Goal: Information Seeking & Learning: Learn about a topic

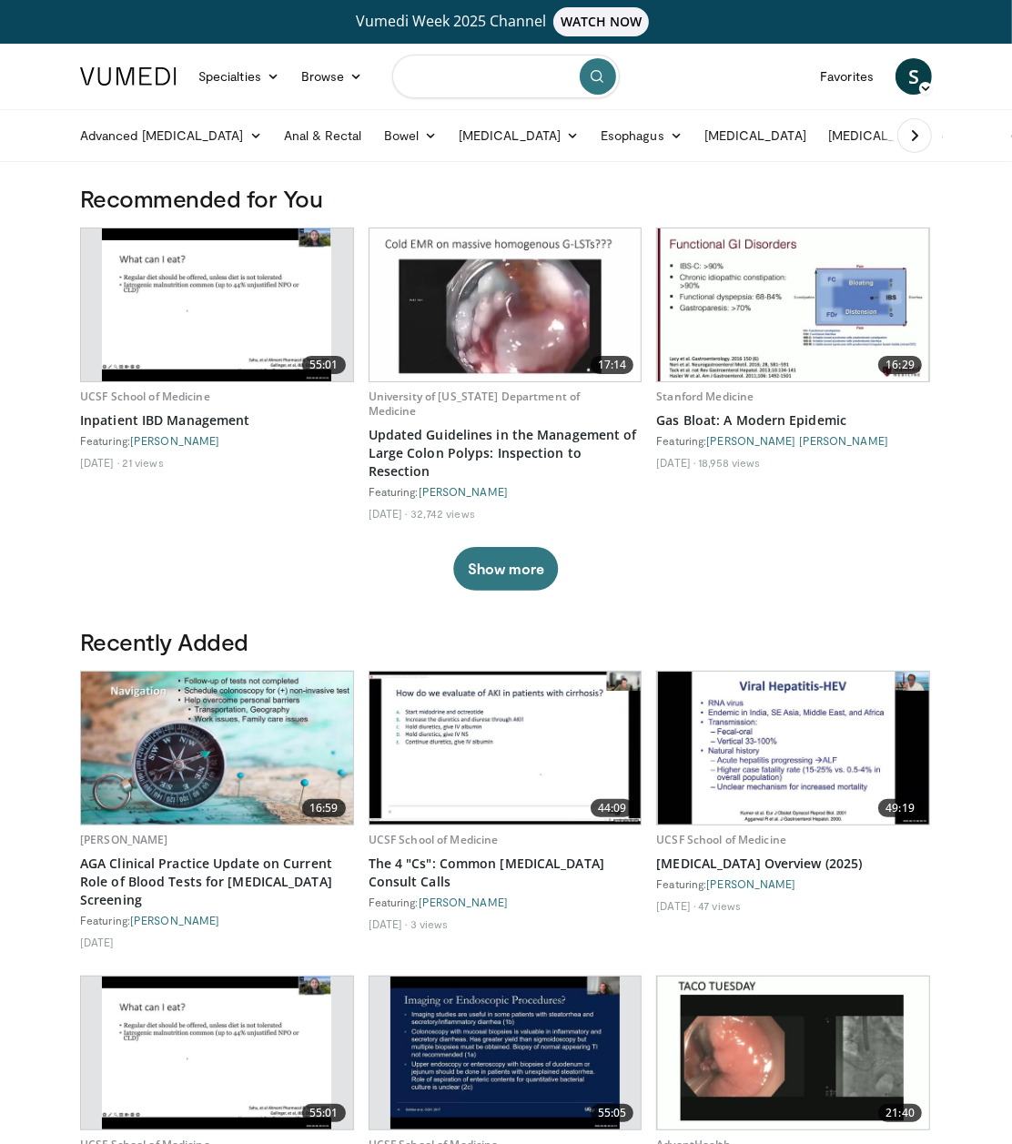
click at [529, 77] on input "Search topics, interventions" at bounding box center [505, 77] width 227 height 44
drag, startPoint x: 464, startPoint y: 82, endPoint x: 473, endPoint y: 73, distance: 12.9
click at [464, 82] on input "Search topics, interventions" at bounding box center [505, 77] width 227 height 44
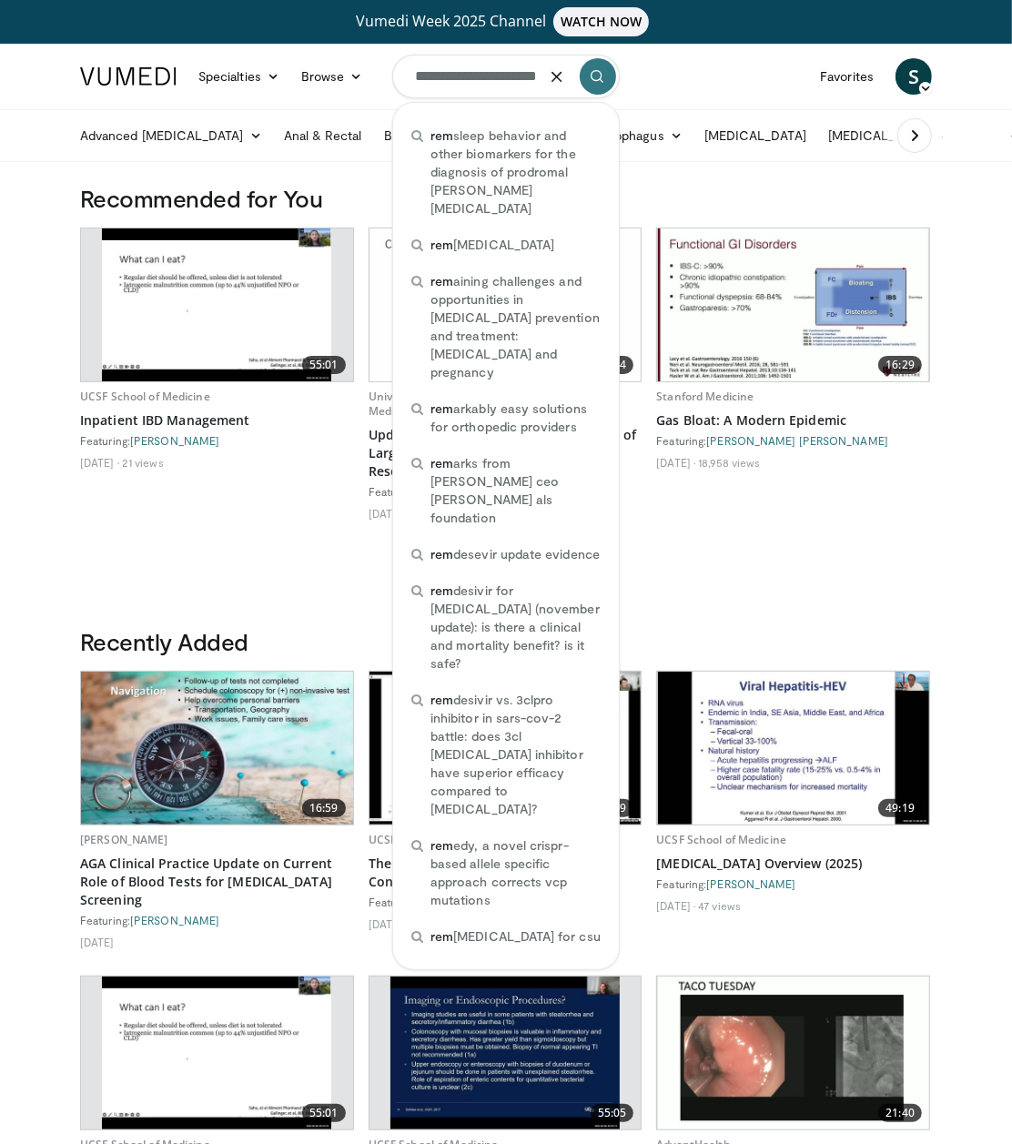
scroll to position [0, 19]
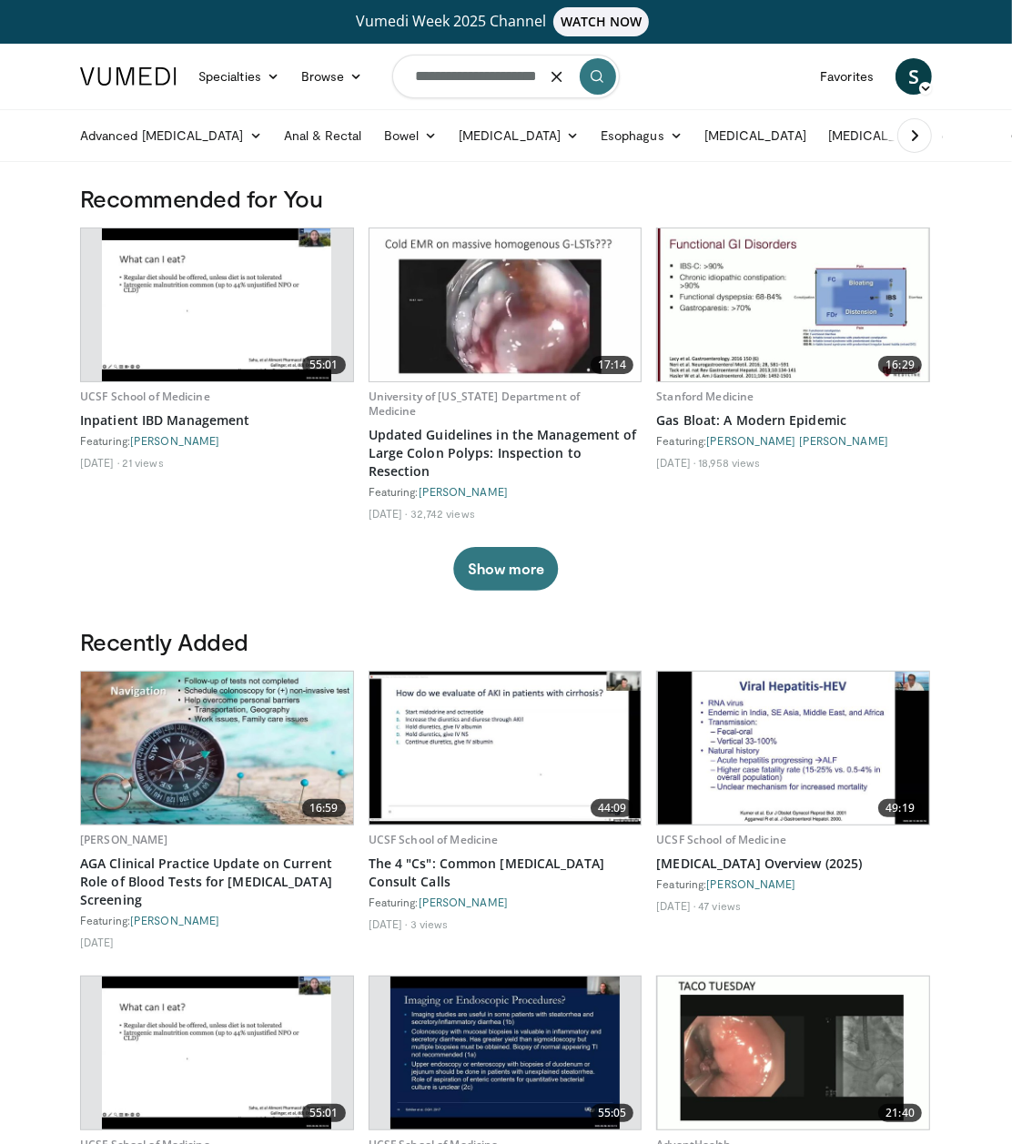
type input "**********"
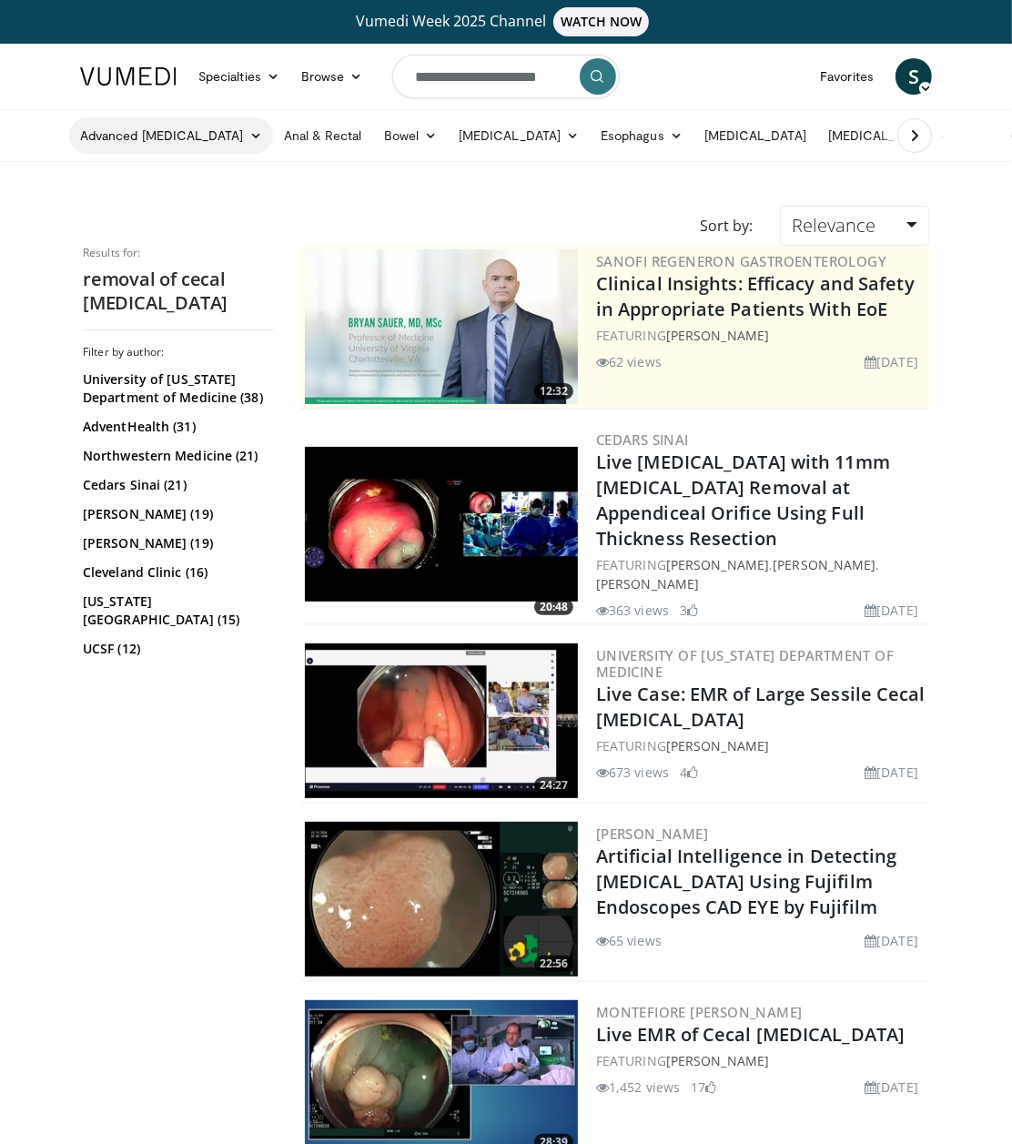
click at [197, 130] on link "Advanced [MEDICAL_DATA]" at bounding box center [171, 135] width 204 height 36
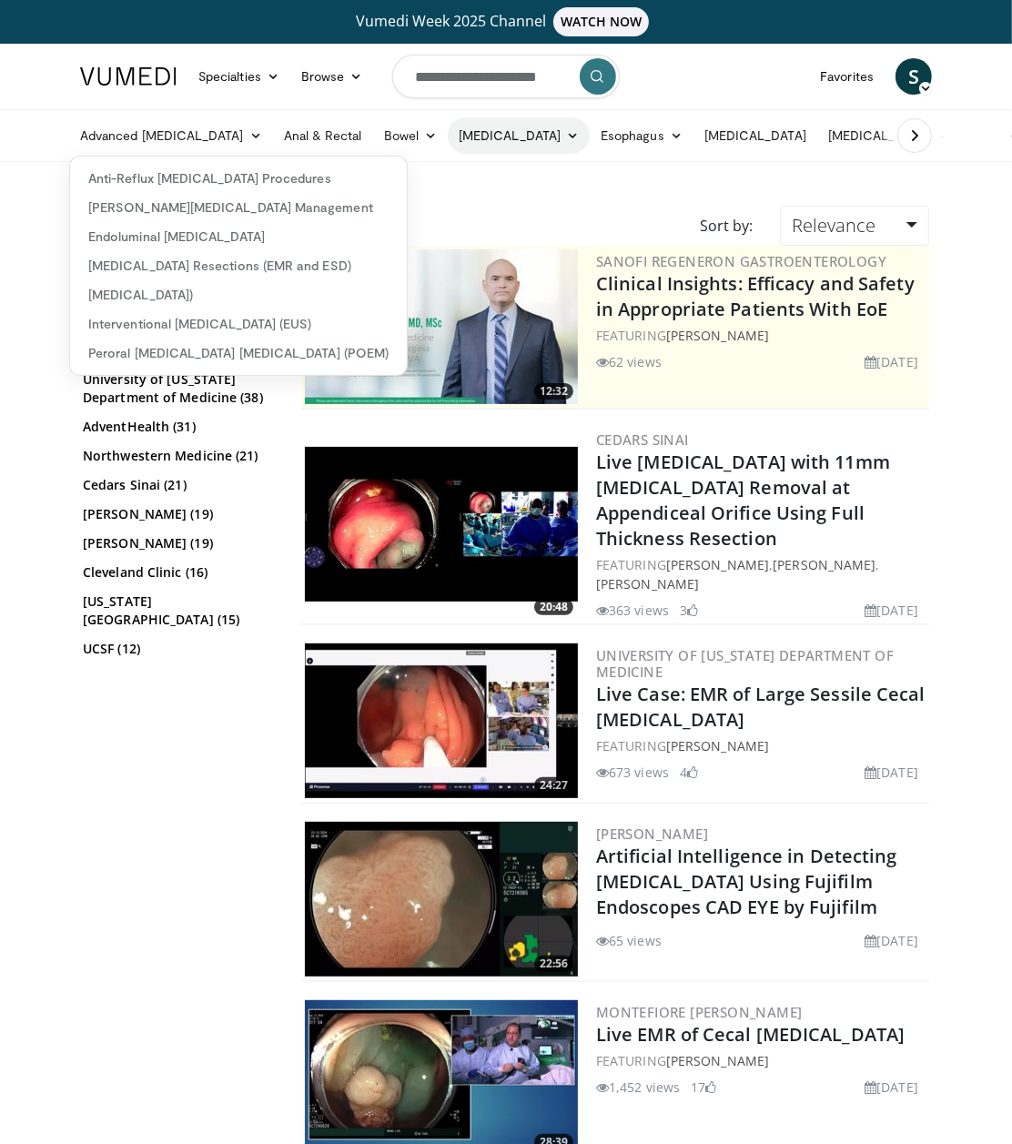
click at [515, 133] on link "[MEDICAL_DATA]" at bounding box center [519, 135] width 142 height 36
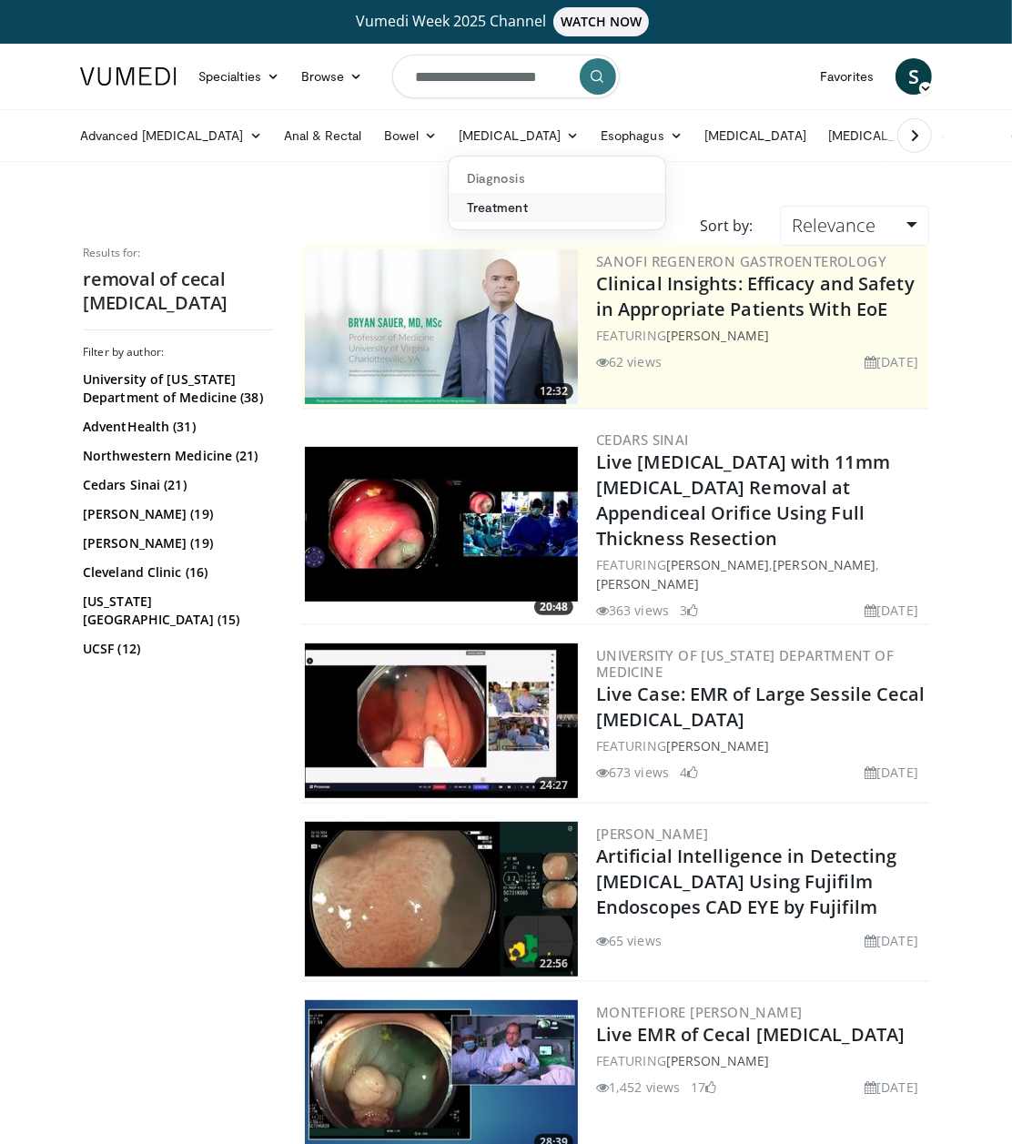
click at [461, 201] on link "Treatment" at bounding box center [557, 207] width 217 height 29
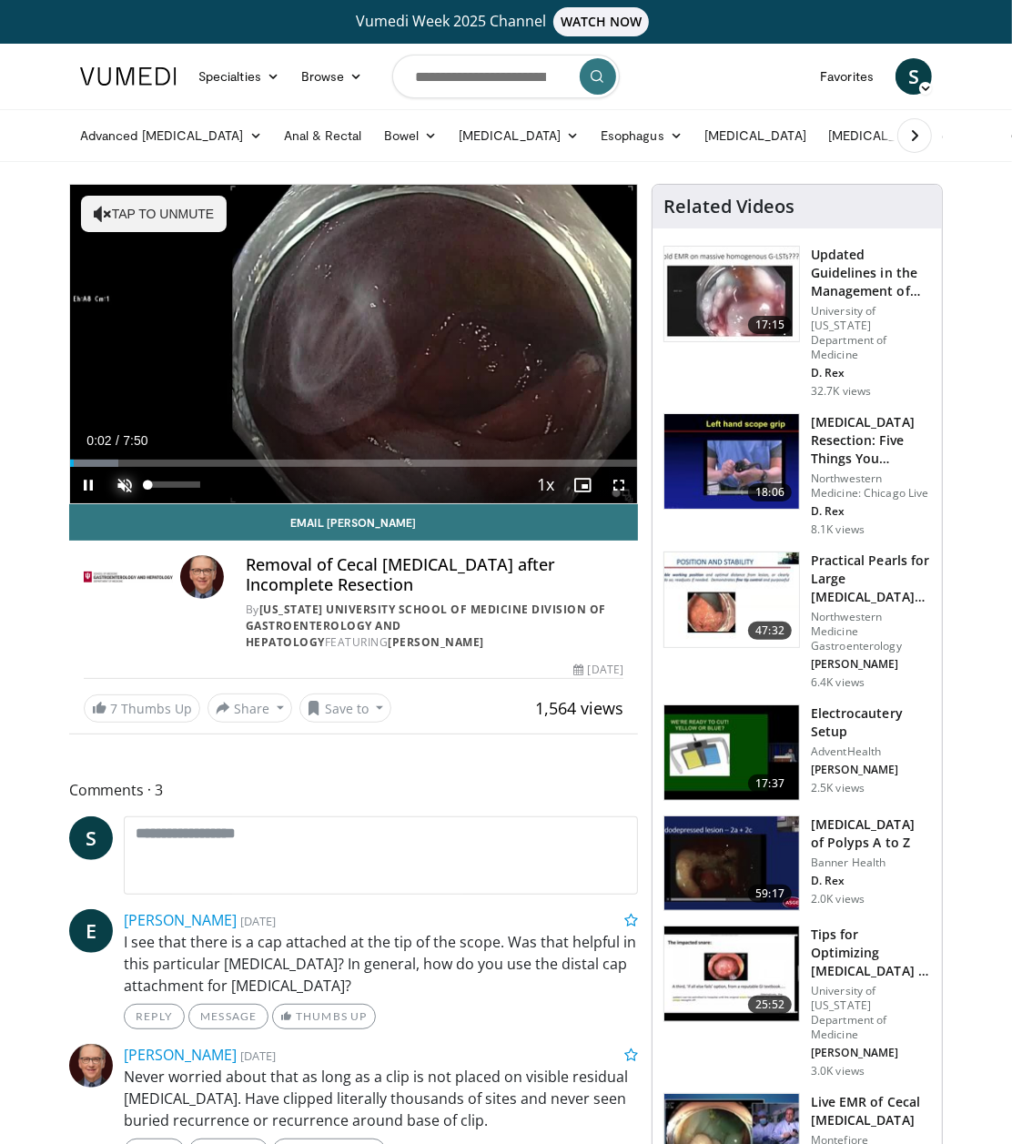
click at [121, 485] on span "Video Player" at bounding box center [124, 485] width 36 height 36
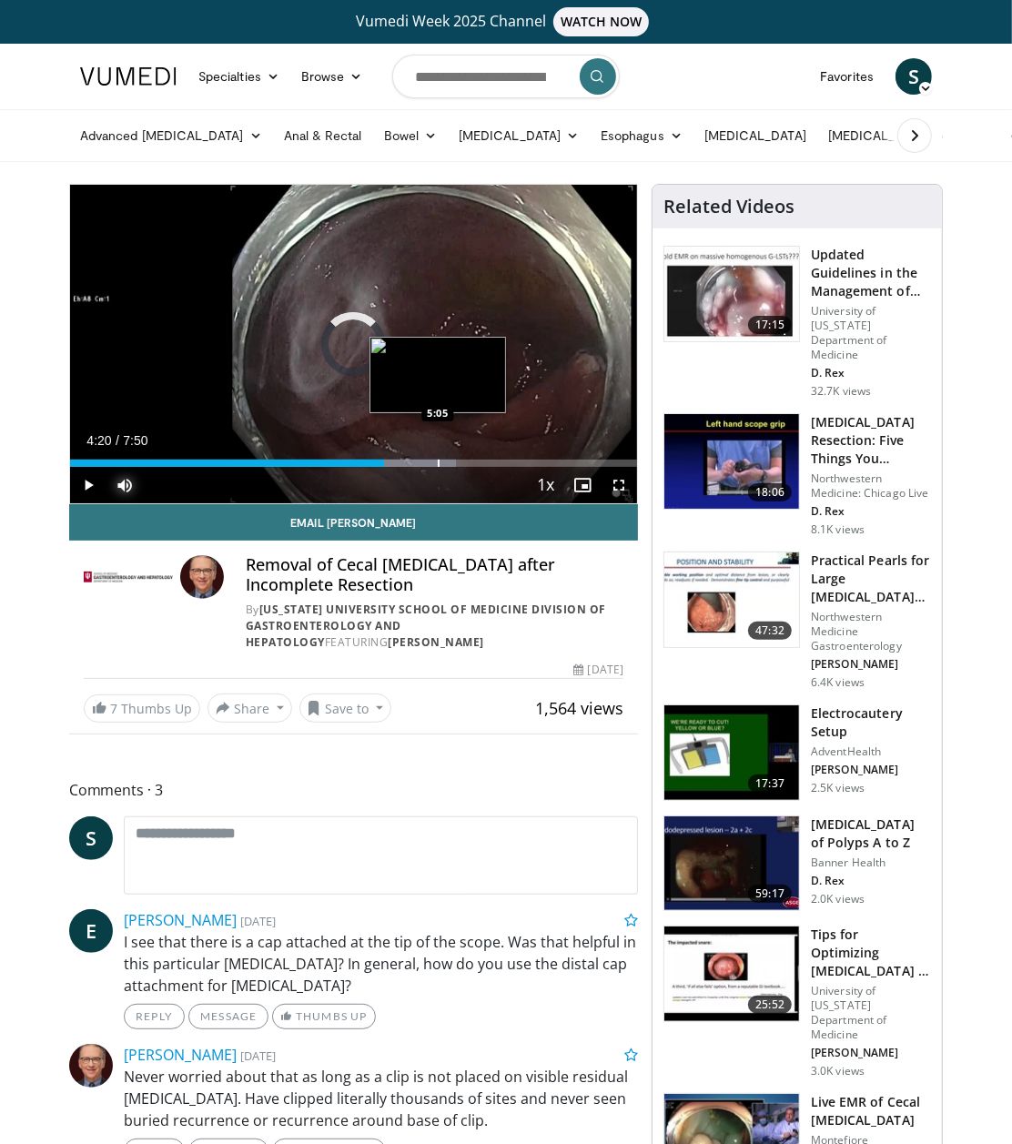
click at [438, 465] on div "Progress Bar" at bounding box center [439, 462] width 2 height 7
click at [485, 460] on video-js "**********" at bounding box center [353, 344] width 567 height 318
click at [411, 459] on div "Loaded : 80.57% 4:43 4:44" at bounding box center [353, 462] width 567 height 7
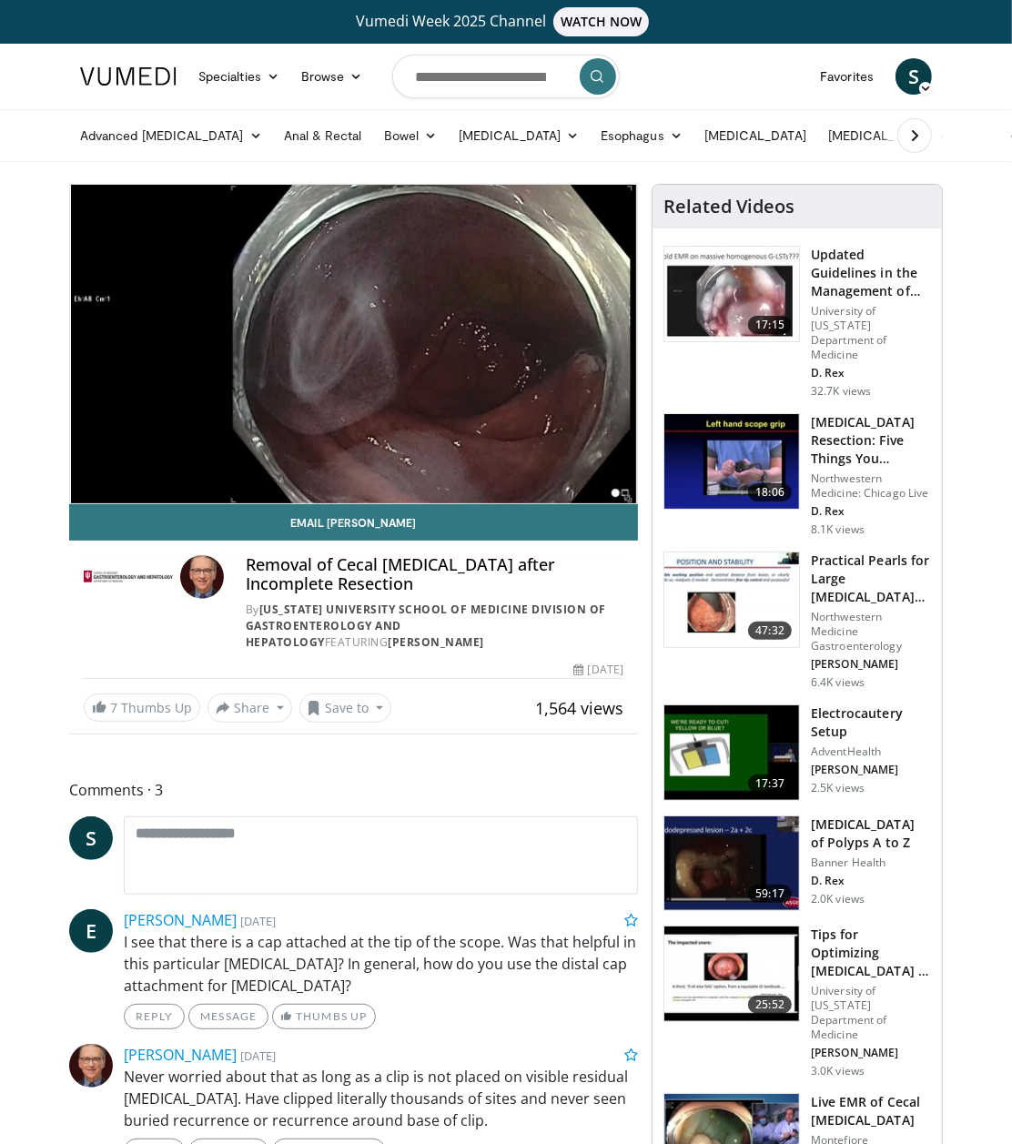
click at [86, 483] on div "10 seconds Tap to unmute" at bounding box center [353, 344] width 567 height 318
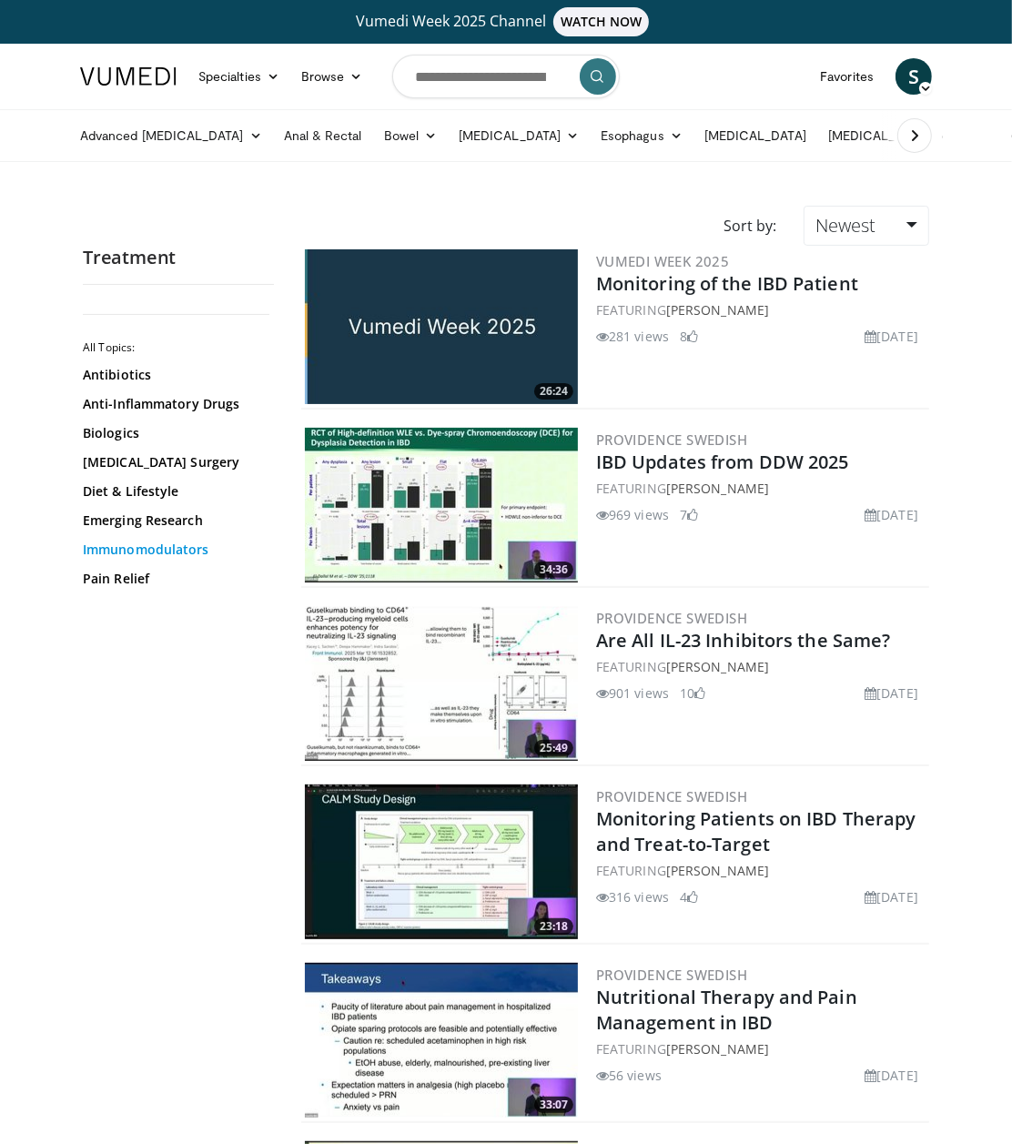
click at [156, 557] on link "Immunomodulators" at bounding box center [174, 549] width 182 height 18
